Goal: Transaction & Acquisition: Purchase product/service

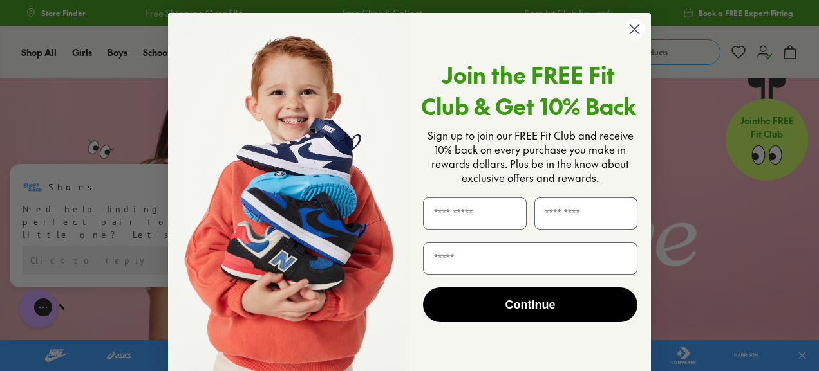
click at [627, 31] on circle "Close dialog" at bounding box center [634, 29] width 21 height 21
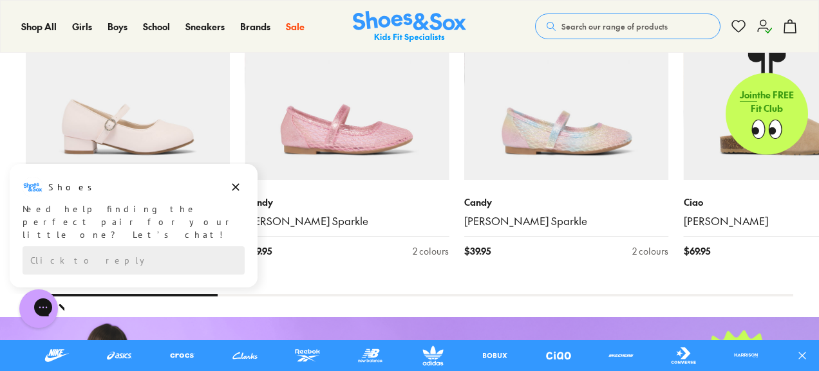
scroll to position [1416, 0]
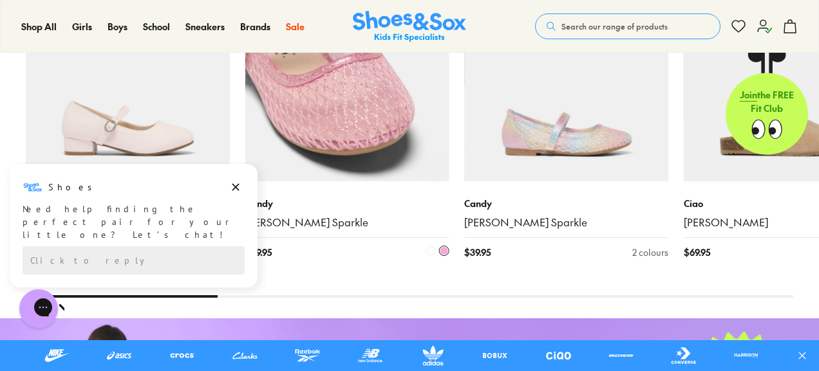
click at [386, 151] on img at bounding box center [347, 80] width 204 height 204
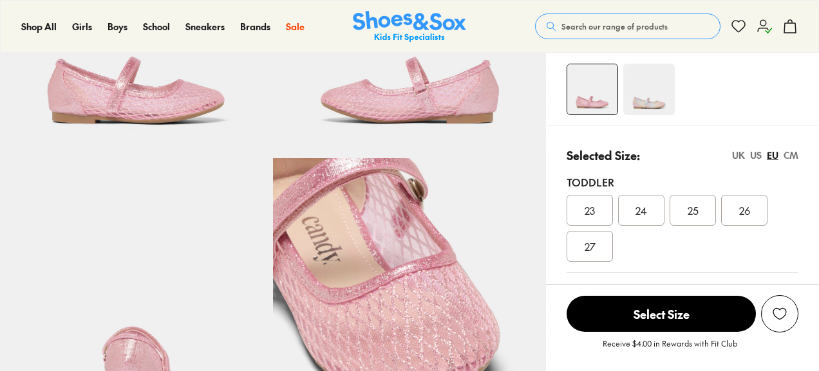
select select "*"
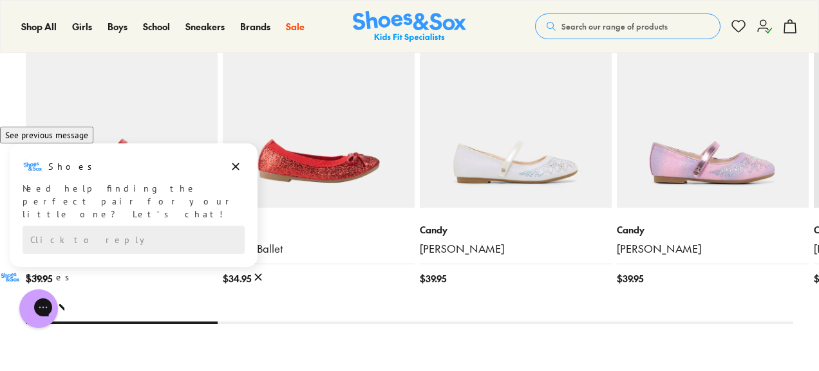
scroll to position [1416, 0]
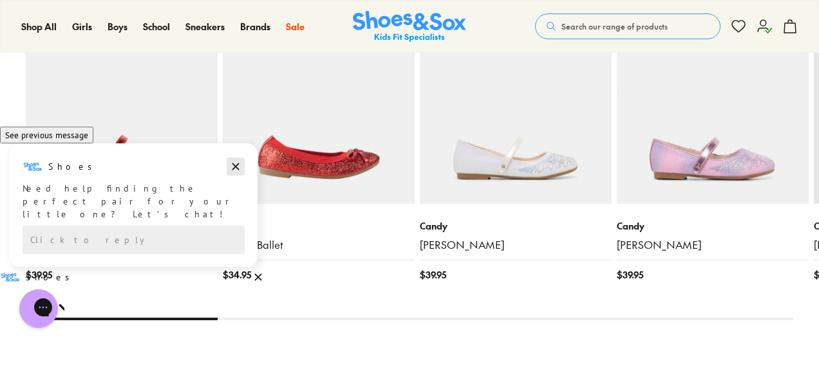
click at [236, 174] on icon "Dismiss campaign" at bounding box center [235, 166] width 13 height 15
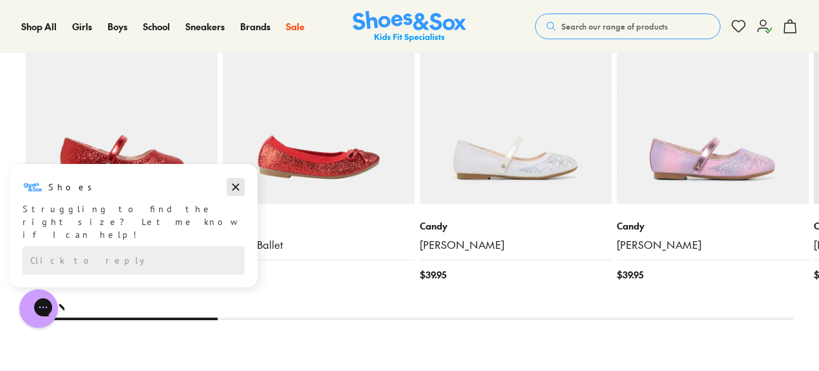
click at [234, 183] on icon "Dismiss campaign" at bounding box center [235, 187] width 13 height 15
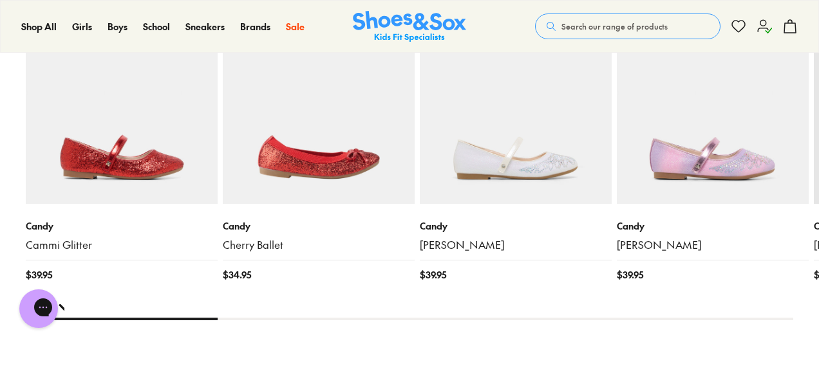
drag, startPoint x: 130, startPoint y: 289, endPoint x: 220, endPoint y: 296, distance: 90.4
click at [220, 296] on div "You Might Like Recently Viewed New In Candy Cammi Glitter $ 39.95 Exclusive Can…" at bounding box center [409, 163] width 767 height 408
drag, startPoint x: 210, startPoint y: 292, endPoint x: 220, endPoint y: 290, distance: 9.7
click at [220, 290] on div "You Might Like Recently Viewed New In Candy Cammi Glitter $ 39.95 Exclusive Can…" at bounding box center [409, 163] width 767 height 408
drag, startPoint x: 207, startPoint y: 289, endPoint x: 239, endPoint y: 287, distance: 31.6
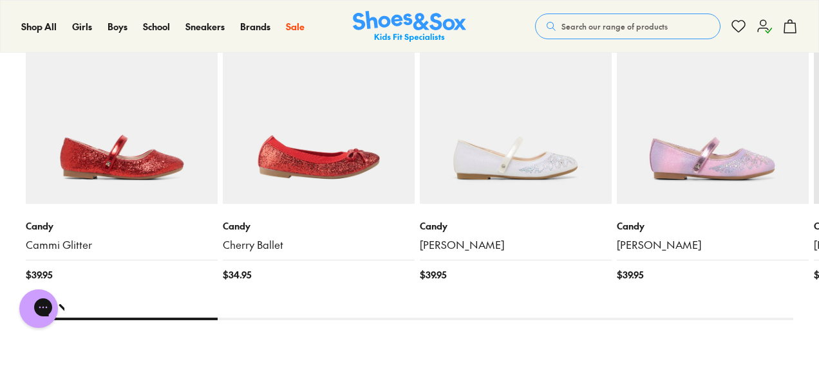
click at [239, 318] on div at bounding box center [409, 319] width 767 height 3
drag, startPoint x: 187, startPoint y: 288, endPoint x: 301, endPoint y: 287, distance: 113.3
click at [295, 318] on div at bounding box center [409, 319] width 767 height 3
drag, startPoint x: 206, startPoint y: 285, endPoint x: 357, endPoint y: 290, distance: 150.7
click at [324, 290] on div "You Might Like Recently Viewed New In Candy Cammi Glitter $ 39.95 Exclusive Can…" at bounding box center [409, 163] width 767 height 408
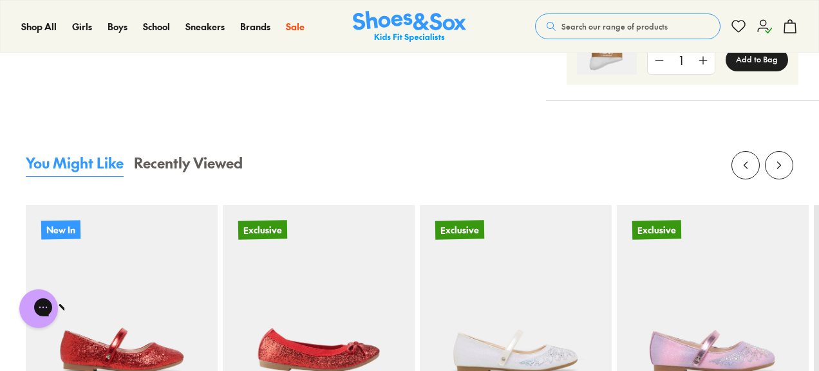
scroll to position [1481, 0]
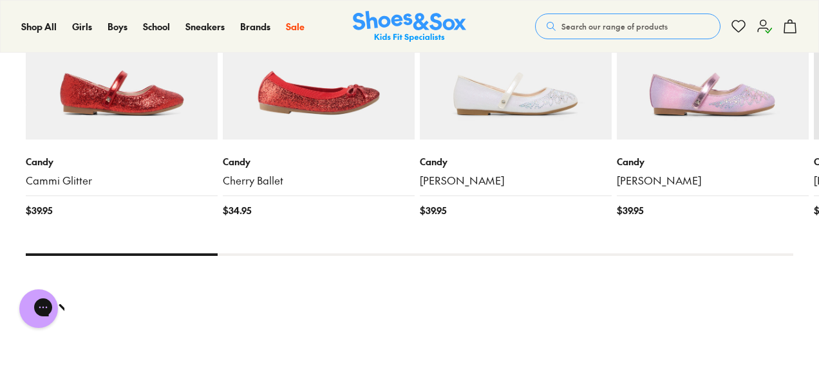
drag, startPoint x: 160, startPoint y: 221, endPoint x: 324, endPoint y: 227, distance: 163.7
click at [316, 227] on div "You Might Like Recently Viewed New In Candy Cammi Glitter $ 39.95 Exclusive Can…" at bounding box center [409, 99] width 767 height 408
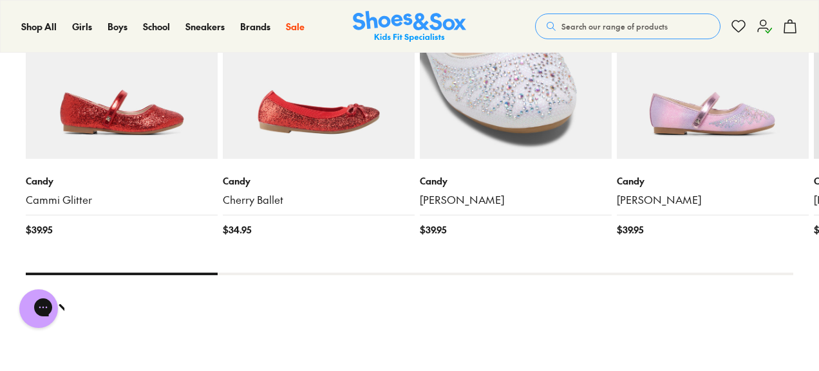
scroll to position [1545, 0]
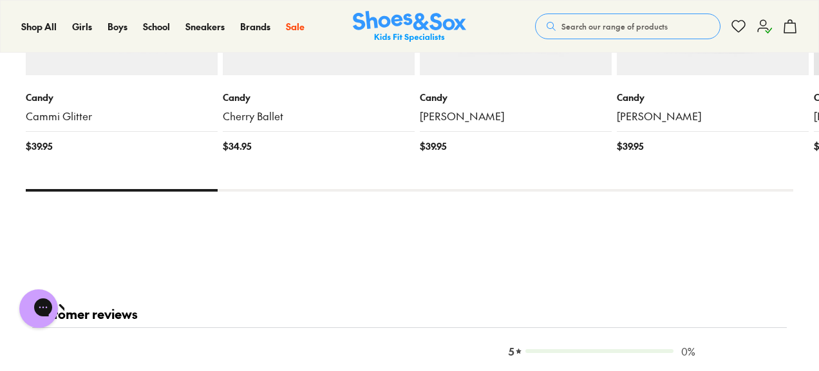
drag, startPoint x: 207, startPoint y: 159, endPoint x: 400, endPoint y: 165, distance: 192.6
click at [437, 189] on div at bounding box center [409, 190] width 767 height 3
drag, startPoint x: 193, startPoint y: 156, endPoint x: 310, endPoint y: 163, distance: 117.4
click at [308, 163] on div "You Might Like Recently Viewed New In Candy Cammi Glitter $ 39.95 Exclusive Can…" at bounding box center [409, 35] width 767 height 408
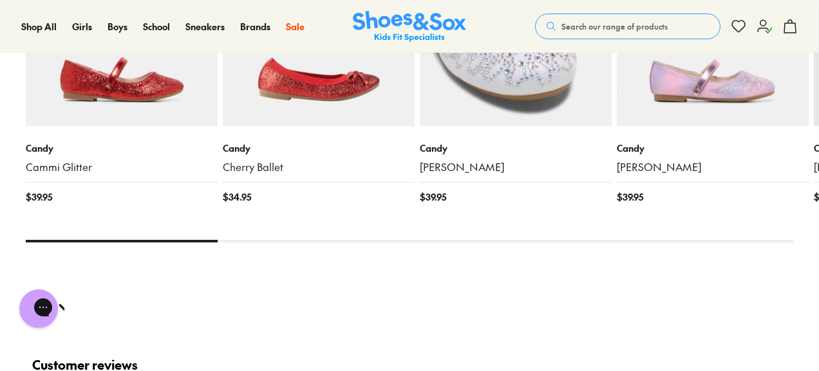
scroll to position [1352, 0]
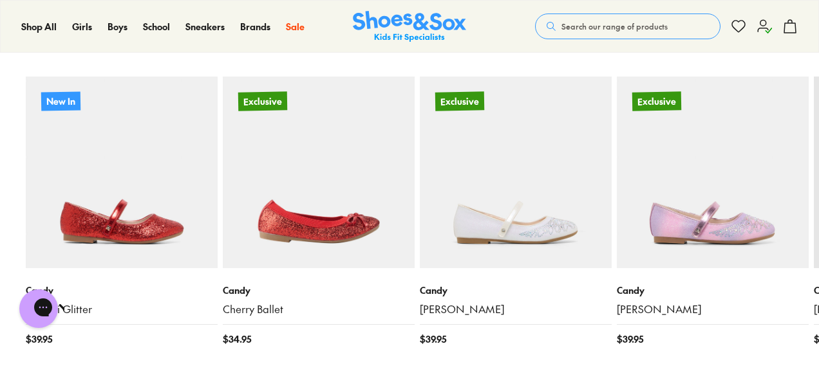
drag, startPoint x: 188, startPoint y: 351, endPoint x: 387, endPoint y: 341, distance: 199.2
click at [384, 341] on x-flickity "New In Candy Cammi Glitter $ 39.95 Exclusive Candy Cherry Ballet $ 34.95 Exclus…" at bounding box center [409, 204] width 767 height 362
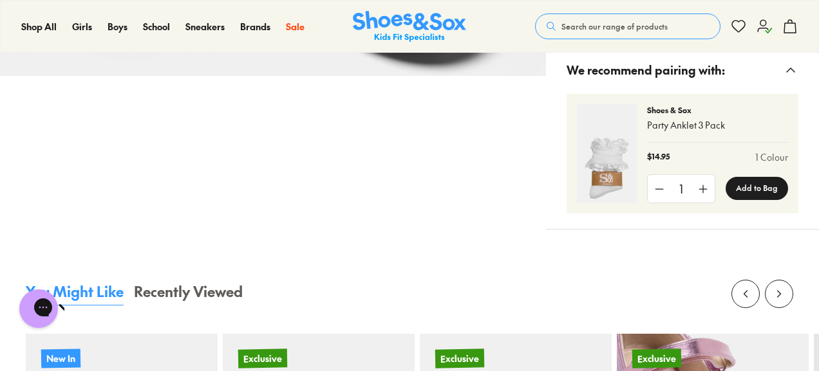
scroll to position [1288, 0]
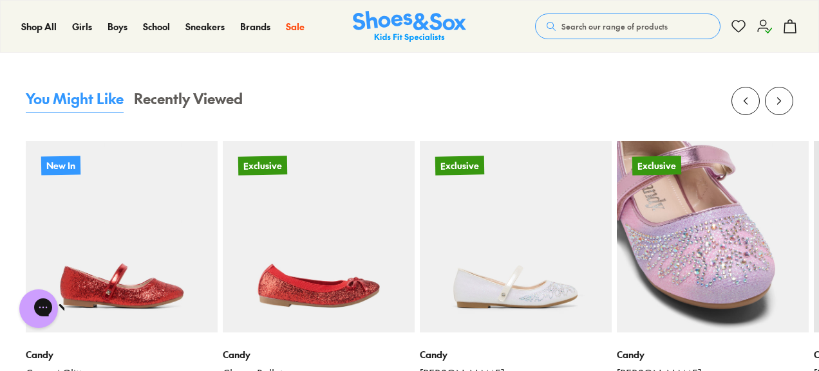
click at [667, 238] on img at bounding box center [713, 237] width 192 height 192
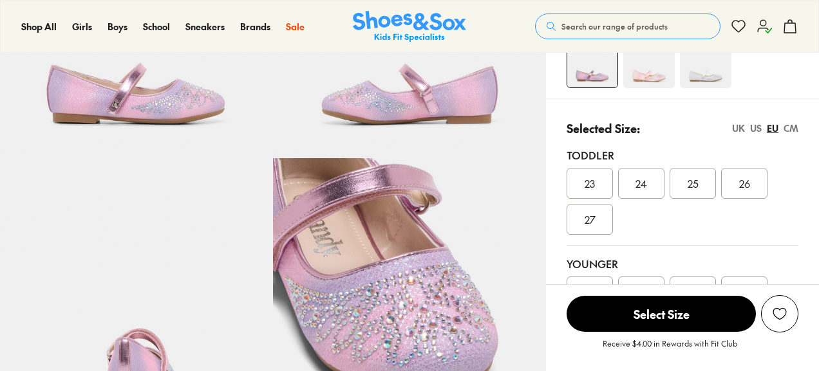
select select "*"
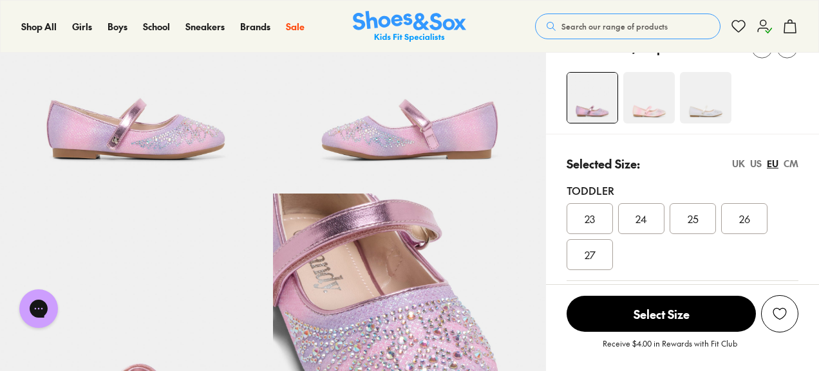
scroll to position [64, 0]
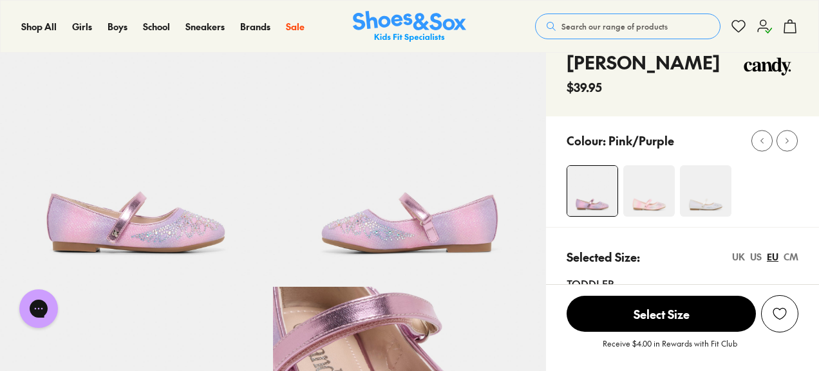
click at [738, 256] on div "UK" at bounding box center [738, 257] width 13 height 14
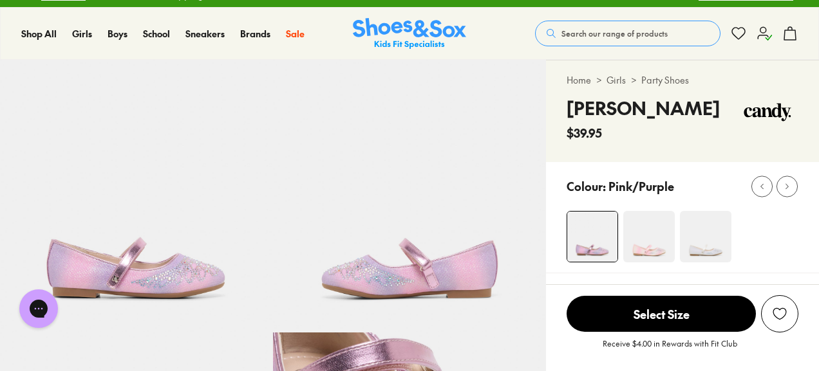
scroll to position [0, 0]
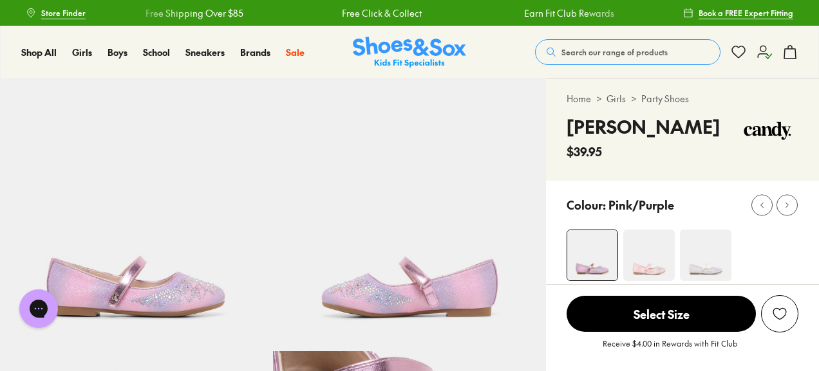
click at [666, 270] on img at bounding box center [649, 256] width 52 height 52
click at [690, 266] on img at bounding box center [706, 256] width 52 height 52
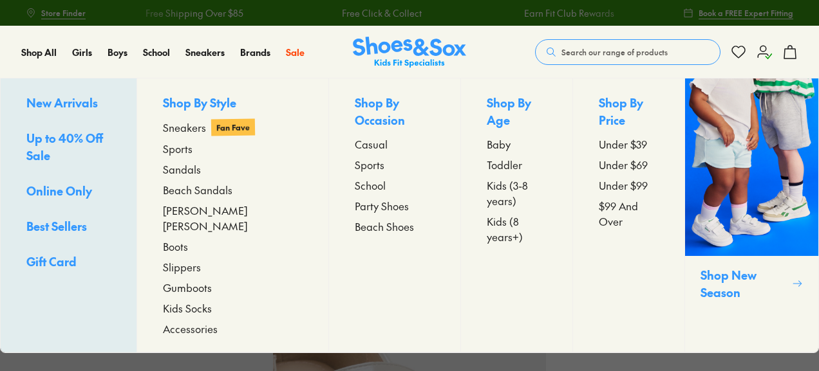
select select "*"
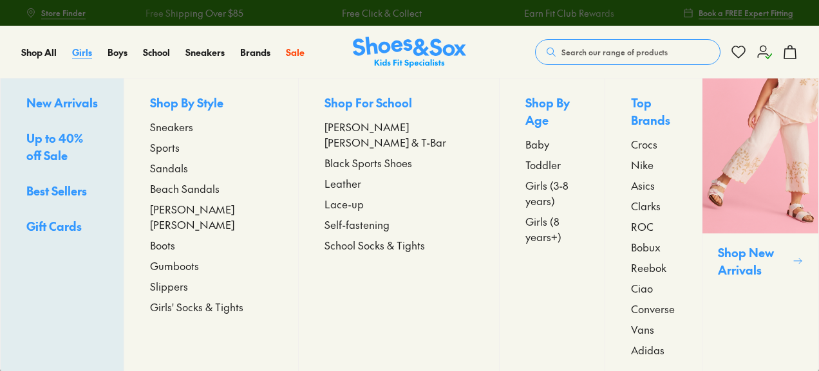
click at [81, 50] on span "Girls" at bounding box center [82, 52] width 20 height 13
click at [193, 129] on span "Sneakers" at bounding box center [171, 126] width 43 height 15
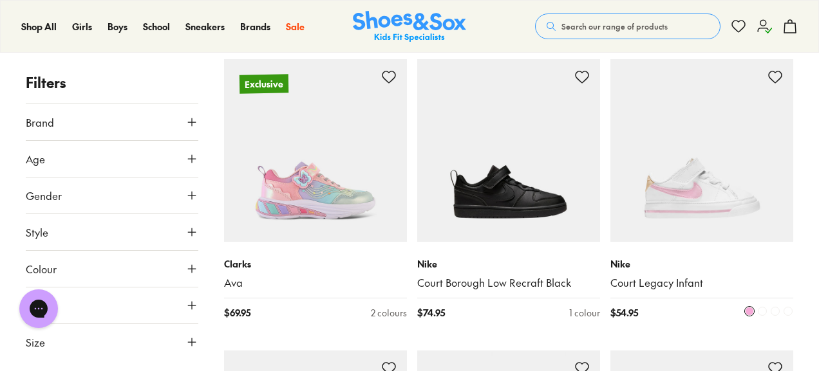
scroll to position [1996, 0]
